Goal: Obtain resource: Obtain resource

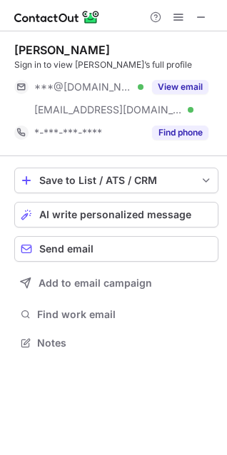
scroll to position [333, 227]
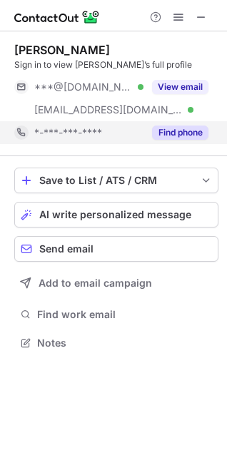
click at [182, 130] on button "Find phone" at bounding box center [180, 132] width 56 height 14
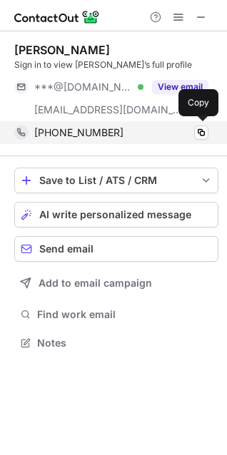
click at [189, 130] on div "+12563555539" at bounding box center [121, 132] width 174 height 13
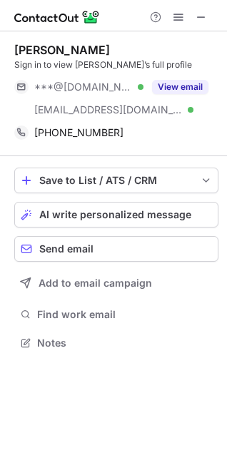
click at [80, 41] on div "David Boyd Sign in to view David’s full profile ***@gmail.com Verified ***@down…" at bounding box center [116, 93] width 204 height 125
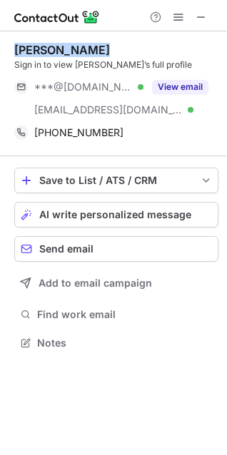
click at [80, 41] on div "David Boyd Sign in to view David’s full profile ***@gmail.com Verified ***@down…" at bounding box center [116, 93] width 204 height 125
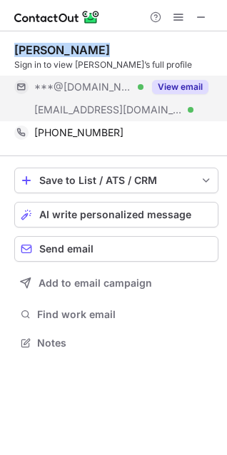
copy div "David Boyd"
click at [187, 85] on button "View email" at bounding box center [180, 87] width 56 height 14
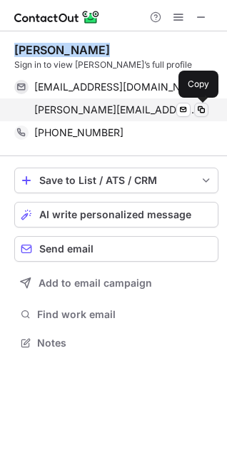
click at [200, 113] on span at bounding box center [200, 109] width 11 height 11
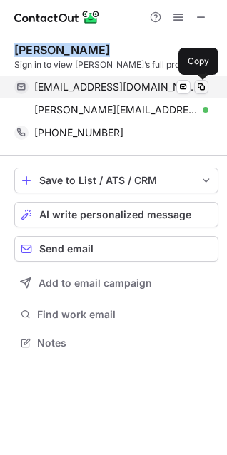
click at [200, 85] on span at bounding box center [200, 86] width 11 height 11
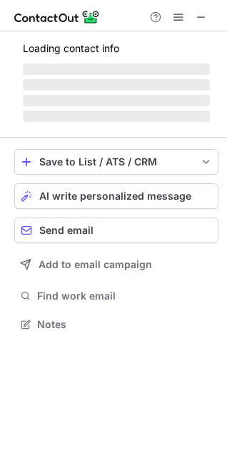
scroll to position [356, 227]
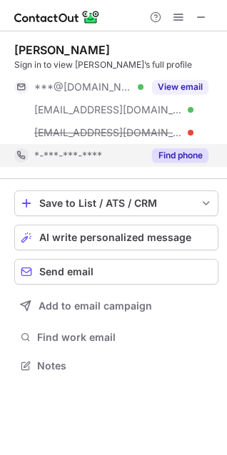
click at [150, 159] on div "Find phone" at bounding box center [175, 155] width 65 height 23
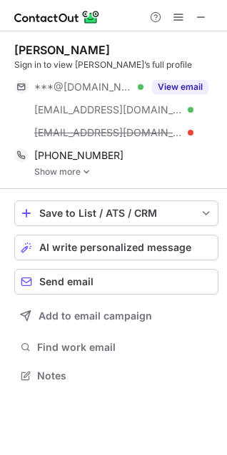
click at [75, 173] on link "Show more" at bounding box center [126, 172] width 184 height 10
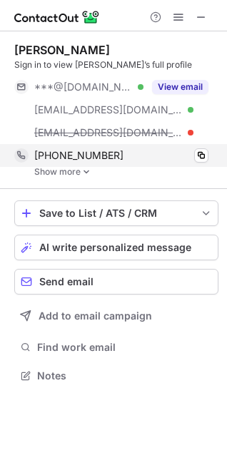
scroll to position [389, 227]
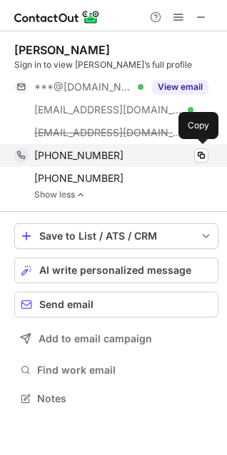
click at [131, 156] on div "+18888190227" at bounding box center [121, 155] width 174 height 13
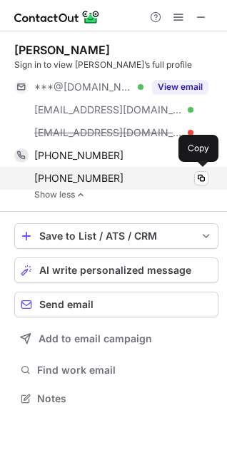
click at [138, 178] on div "+12406015462" at bounding box center [121, 178] width 174 height 13
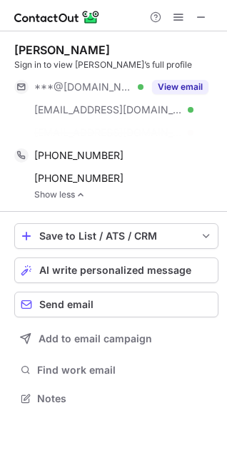
scroll to position [366, 227]
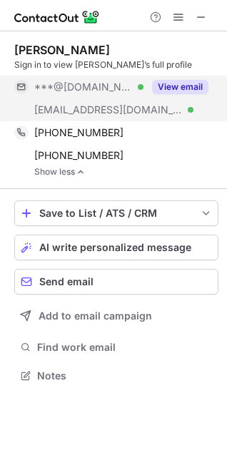
drag, startPoint x: 14, startPoint y: 196, endPoint x: 156, endPoint y: 86, distance: 179.4
click at [156, 86] on button "View email" at bounding box center [180, 87] width 56 height 14
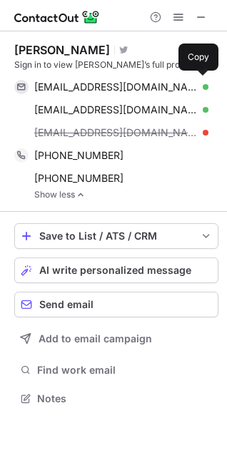
scroll to position [389, 227]
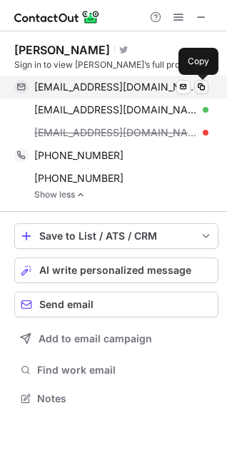
click at [200, 87] on span at bounding box center [200, 86] width 11 height 11
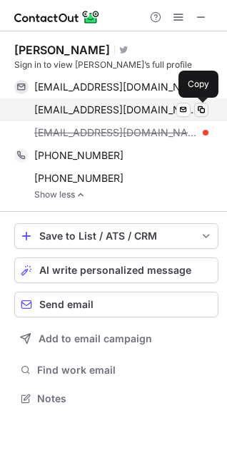
click at [201, 103] on button at bounding box center [201, 110] width 14 height 14
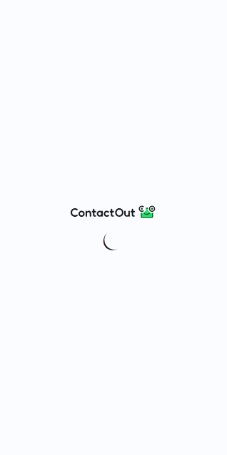
click at [212, 84] on div at bounding box center [113, 227] width 227 height 455
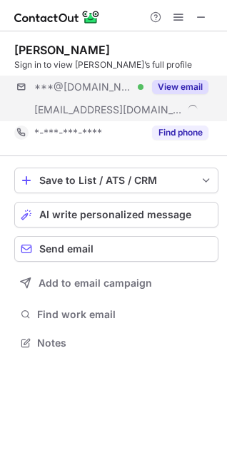
scroll to position [333, 227]
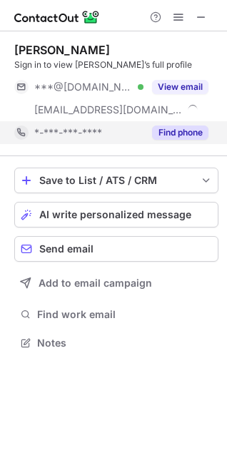
click at [190, 132] on button "Find phone" at bounding box center [180, 132] width 56 height 14
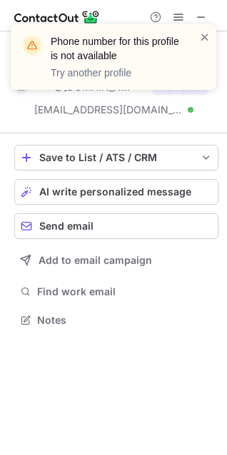
scroll to position [310, 227]
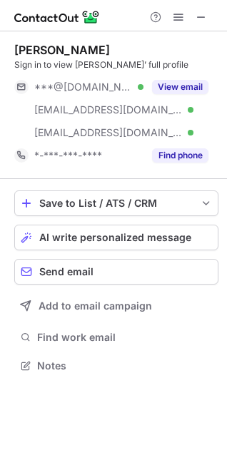
scroll to position [356, 227]
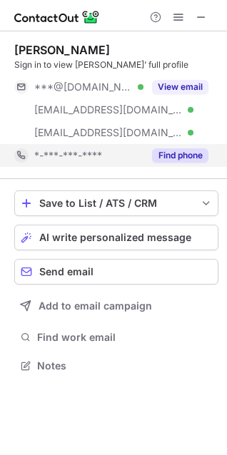
click at [180, 154] on button "Find phone" at bounding box center [180, 155] width 56 height 14
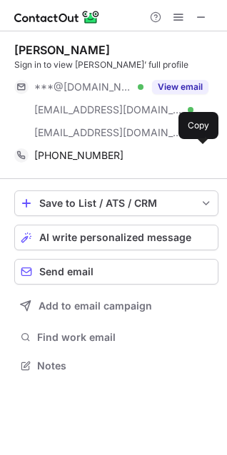
click at [180, 154] on div "+441913668858" at bounding box center [121, 155] width 174 height 13
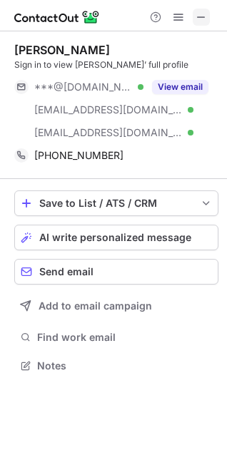
click at [198, 19] on span at bounding box center [200, 16] width 11 height 11
